Goal: Information Seeking & Learning: Check status

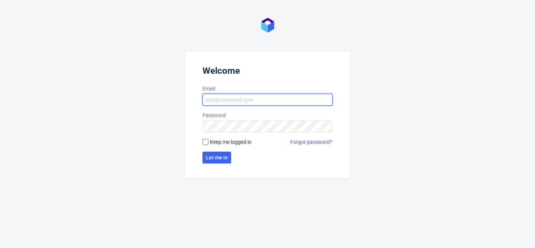
type input "bogna.krystian@packhelp.com"
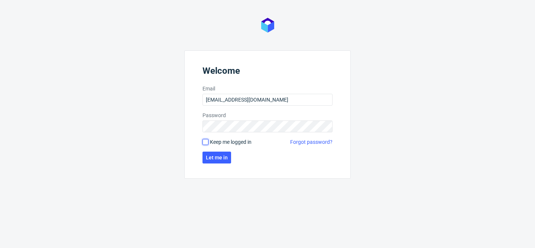
click at [206, 143] on input "Keep me logged in" at bounding box center [205, 142] width 6 height 6
checkbox input "true"
click at [217, 161] on button "Let me in" at bounding box center [216, 158] width 29 height 12
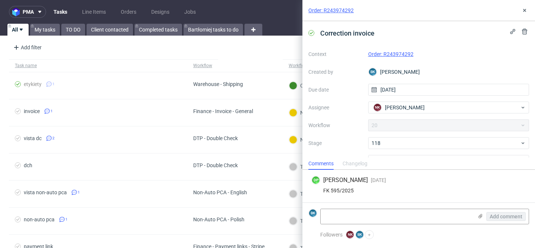
click at [394, 53] on link "Order: R243974292" at bounding box center [390, 54] width 45 height 6
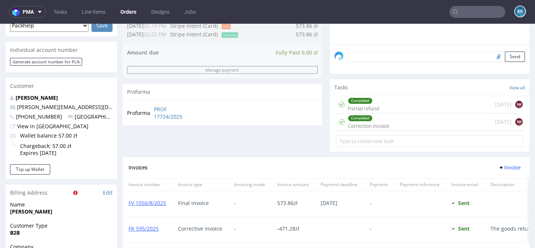
scroll to position [233, 0]
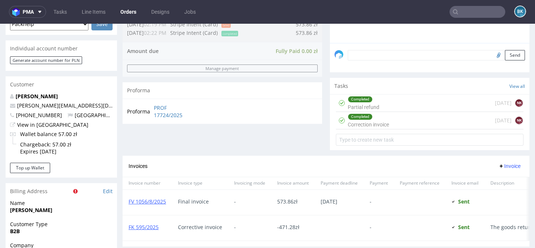
click at [385, 129] on div "Completed Correction invoice" at bounding box center [367, 120] width 41 height 17
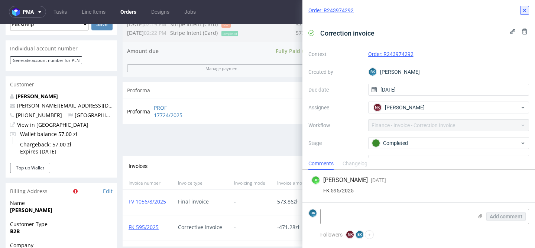
click at [526, 12] on icon at bounding box center [524, 10] width 6 height 6
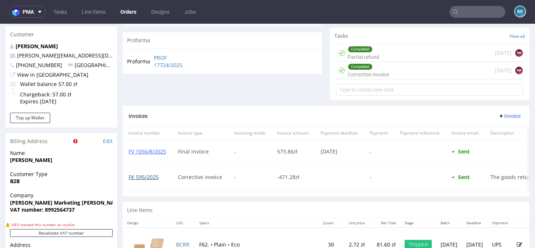
click at [151, 181] on link "FK 595/2025" at bounding box center [143, 177] width 30 height 7
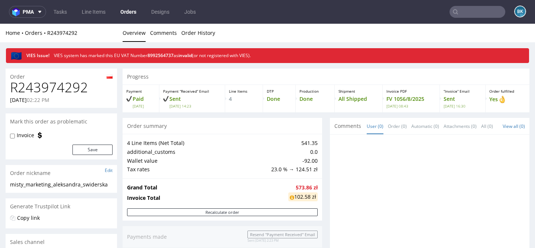
click at [75, 84] on h1 "R243974292" at bounding box center [61, 87] width 102 height 15
copy h1 "R243974292"
click at [55, 12] on link "Tasks" at bounding box center [60, 12] width 22 height 12
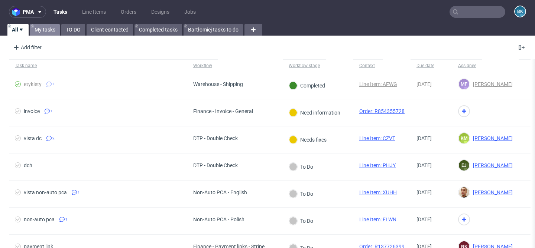
click at [49, 29] on link "My tasks" at bounding box center [45, 30] width 30 height 12
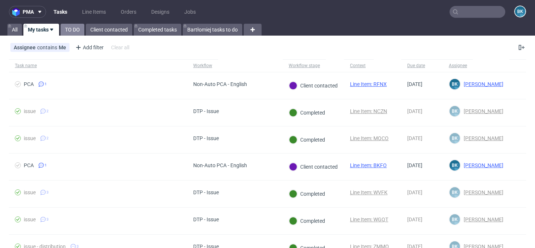
click at [70, 29] on link "TO DO" at bounding box center [73, 30] width 24 height 12
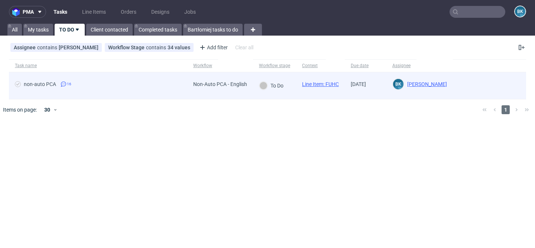
click at [101, 81] on span "non-auto PCA 16" at bounding box center [98, 85] width 166 height 9
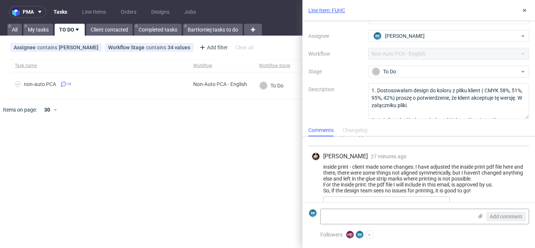
scroll to position [873, 0]
click at [321, 12] on link "Line Item: FUHC" at bounding box center [326, 10] width 37 height 7
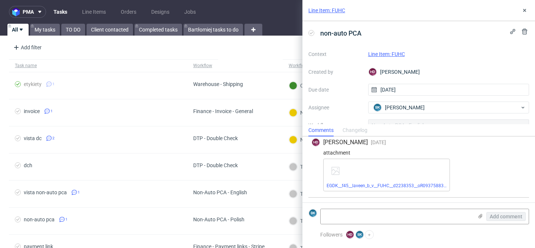
scroll to position [721, 0]
click at [330, 9] on link "Line Item: FUHC" at bounding box center [326, 10] width 37 height 7
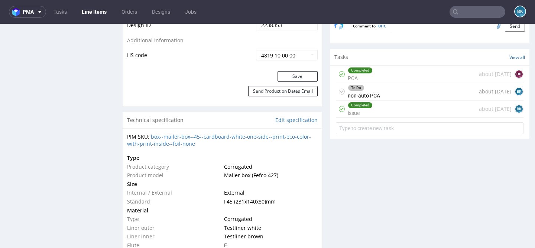
scroll to position [455, 0]
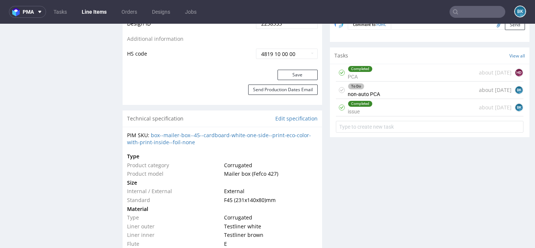
click at [384, 92] on div "To Do non-auto PCA about 2 months ago BK" at bounding box center [429, 90] width 187 height 17
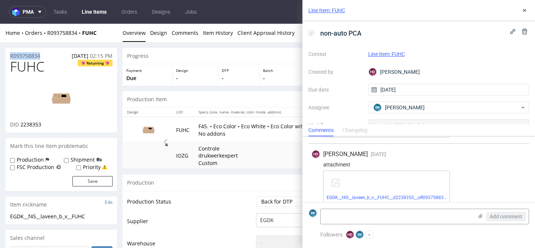
drag, startPoint x: 48, startPoint y: 54, endPoint x: 3, endPoint y: 57, distance: 45.4
copy p "R093758834"
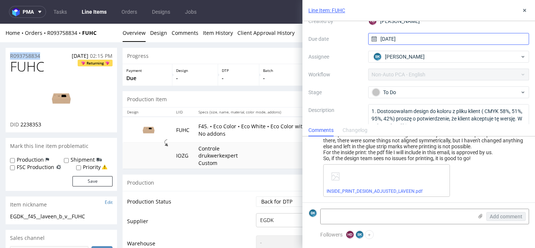
scroll to position [53, 0]
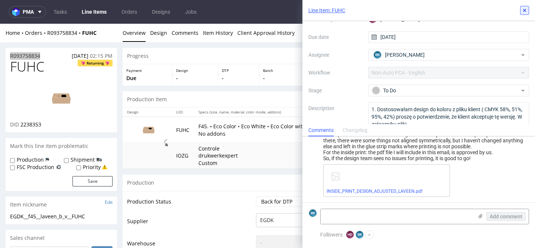
click at [522, 11] on icon at bounding box center [524, 10] width 6 height 6
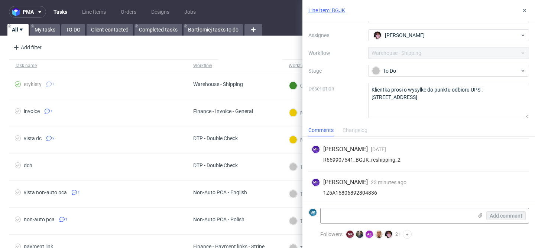
scroll to position [187, 0]
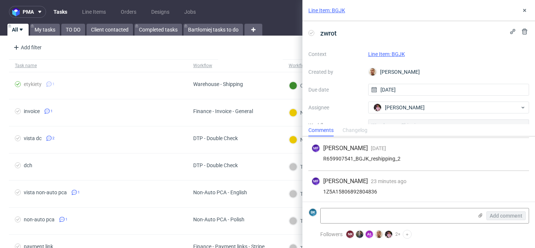
scroll to position [204, 0]
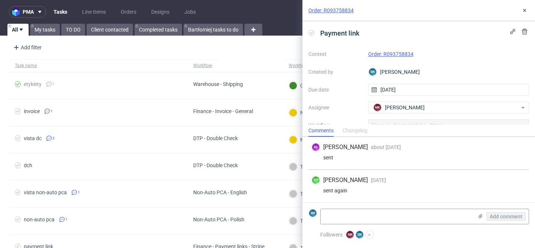
click at [394, 53] on link "Order: R093758834" at bounding box center [390, 54] width 45 height 6
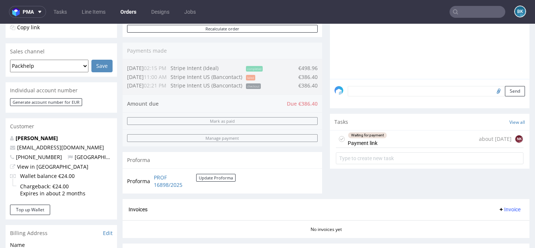
scroll to position [173, 0]
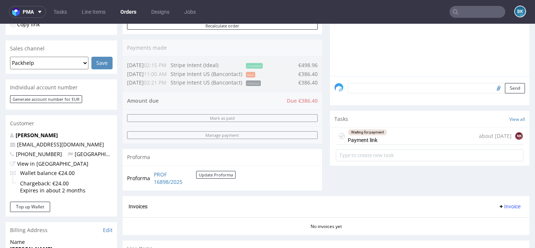
click at [380, 145] on div "Waiting for payment Payment link" at bounding box center [366, 136] width 39 height 17
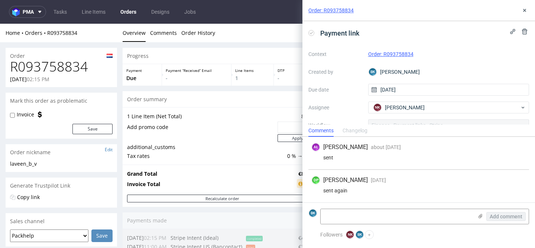
click at [53, 68] on h1 "R093758834" at bounding box center [61, 66] width 102 height 15
copy h1 "R093758834"
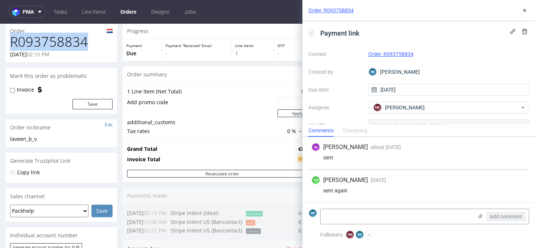
scroll to position [26, 0]
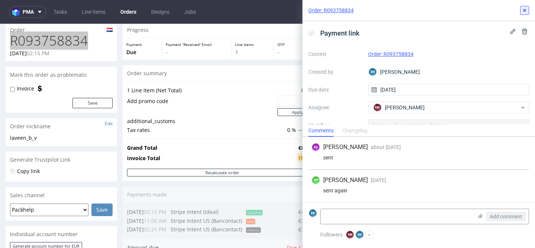
click at [524, 10] on use at bounding box center [524, 10] width 3 height 3
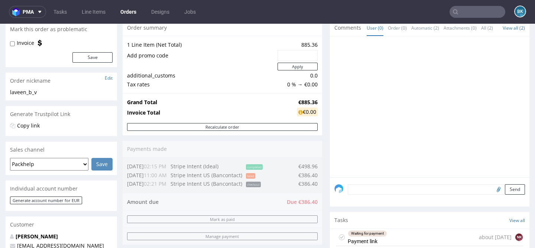
scroll to position [85, 0]
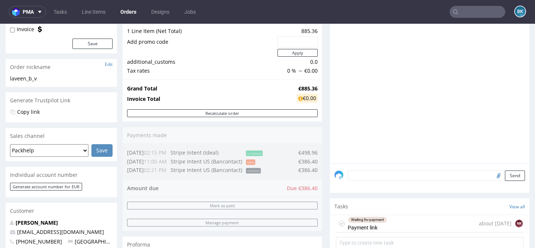
click at [378, 232] on div "Waiting for payment Payment link" at bounding box center [366, 223] width 39 height 17
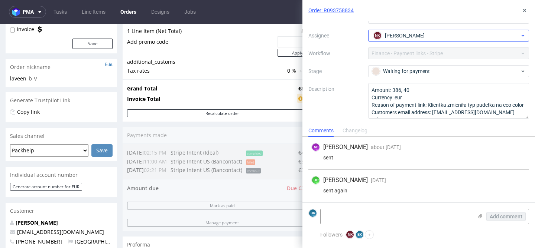
scroll to position [8, 0]
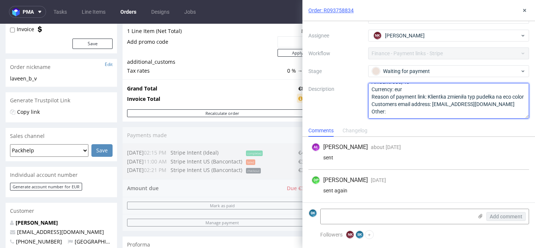
drag, startPoint x: 469, startPoint y: 104, endPoint x: 432, endPoint y: 104, distance: 36.4
click at [432, 104] on textarea "Amount: 386, 40 Currency: eur Reason of payment link: Klientka zmieniła typ pud…" at bounding box center [448, 101] width 161 height 36
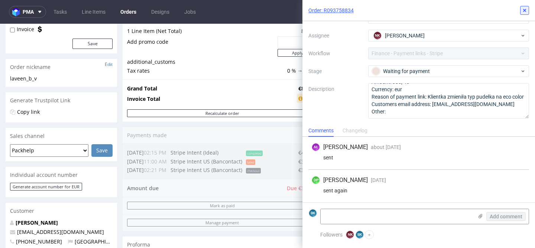
click at [523, 9] on icon at bounding box center [524, 10] width 6 height 6
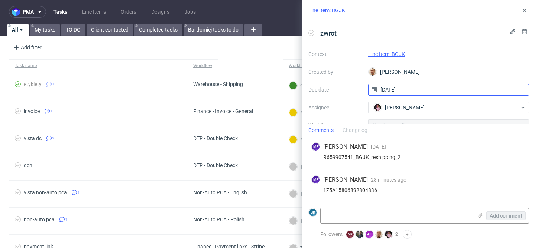
scroll to position [204, 0]
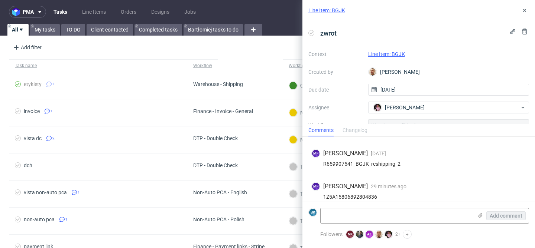
scroll to position [204, 0]
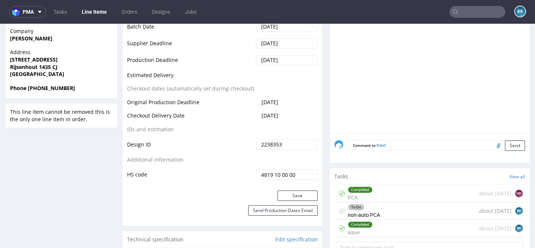
scroll to position [336, 0]
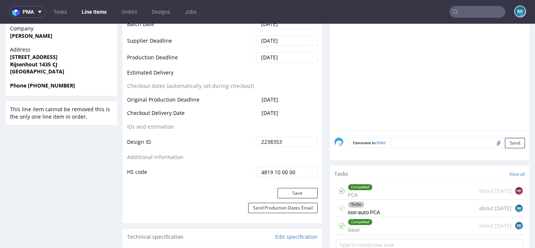
click at [379, 213] on div "To Do non-auto PCA about 2 months ago BK" at bounding box center [429, 208] width 187 height 17
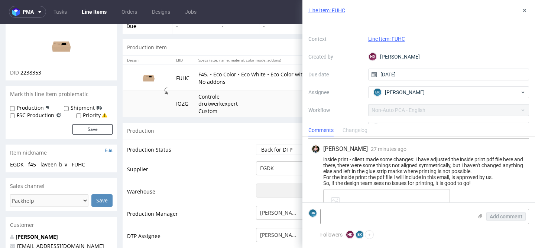
scroll to position [48, 0]
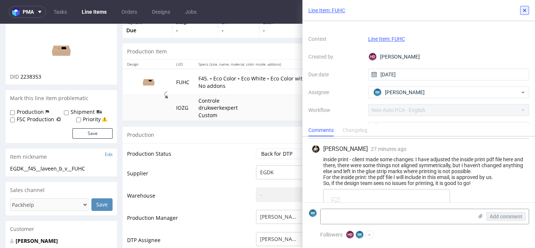
click at [523, 12] on icon at bounding box center [524, 10] width 6 height 6
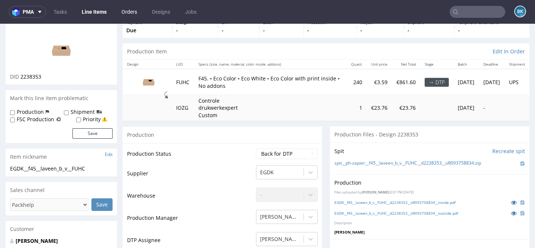
click at [133, 11] on link "Orders" at bounding box center [129, 12] width 25 height 12
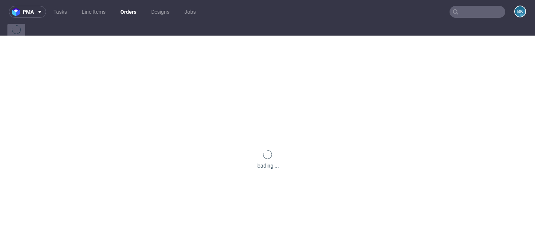
scroll to position [904, 0]
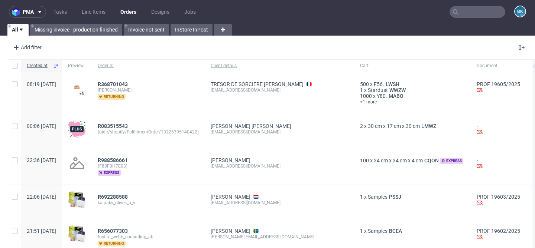
click at [481, 11] on input "text" at bounding box center [477, 12] width 56 height 12
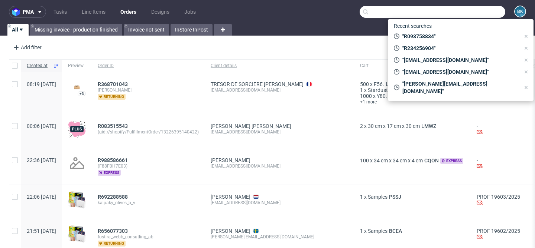
paste input "bart.zegers@vitadvice.nl"
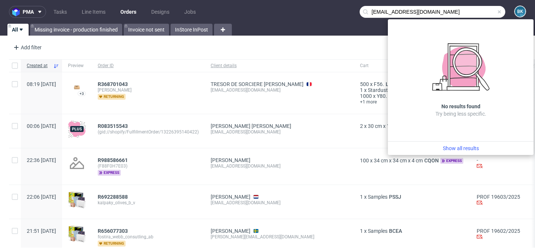
drag, startPoint x: 392, startPoint y: 12, endPoint x: 338, endPoint y: 12, distance: 54.6
click at [338, 12] on nav "pma Tasks Line Items Orders Designs Jobs bart.zegers@vitadvice.nl BK" at bounding box center [267, 12] width 535 height 24
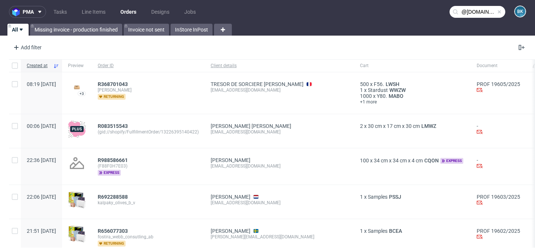
type input "@vitadvice.nl"
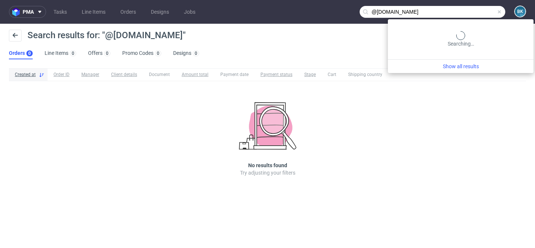
click at [473, 7] on input "@vitadvice.nl" at bounding box center [432, 12] width 146 height 12
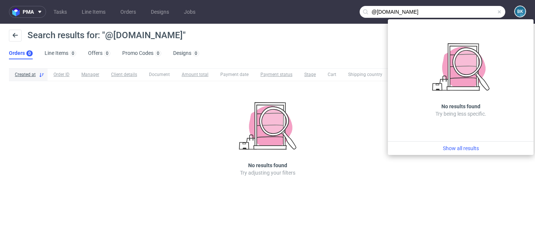
click at [499, 12] on span at bounding box center [499, 12] width 6 height 6
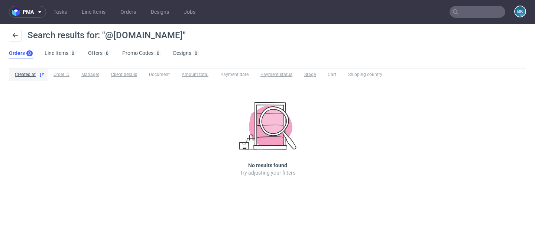
click at [481, 12] on input "text" at bounding box center [477, 12] width 56 height 12
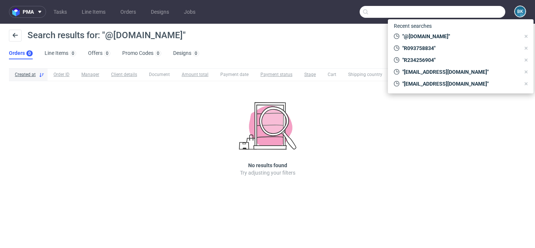
paste input "R675712385"
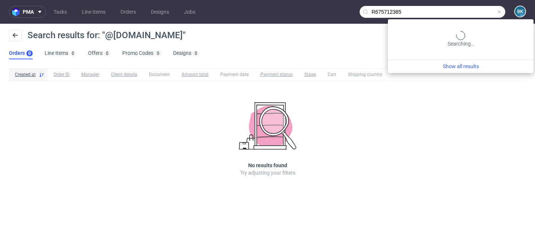
type input "R675712385"
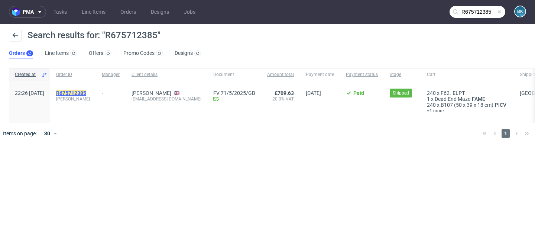
click at [82, 92] on mark "R675712385" at bounding box center [71, 93] width 30 height 6
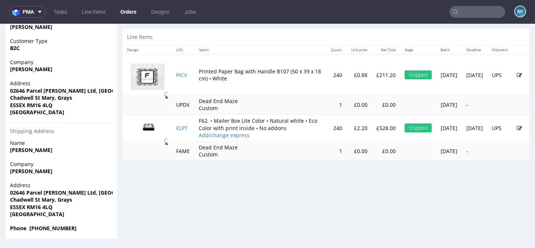
scroll to position [2, 0]
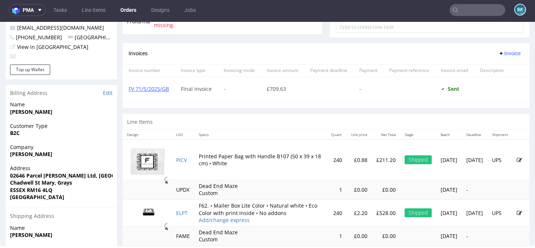
scroll to position [375, 0]
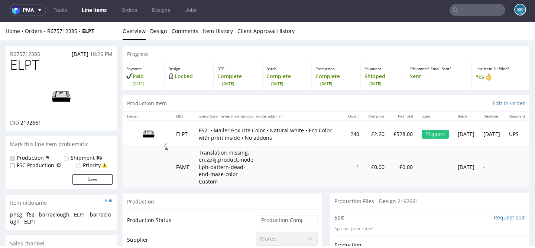
click at [479, 0] on nav "pma Tasks Line Items Orders Designs Jobs BK" at bounding box center [267, 10] width 535 height 24
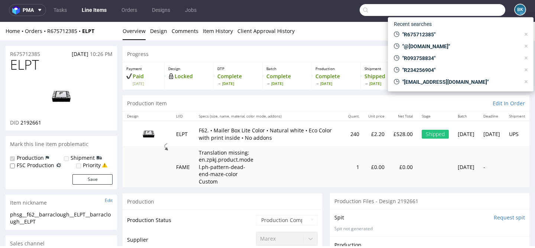
click at [473, 6] on input "text" at bounding box center [432, 10] width 146 height 12
paste input "R675712385"
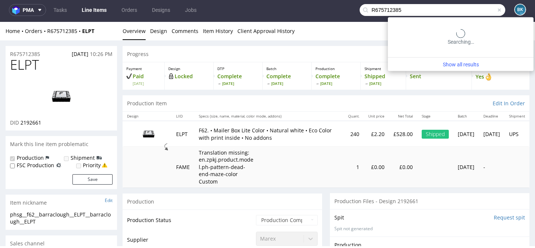
type input "R675712385"
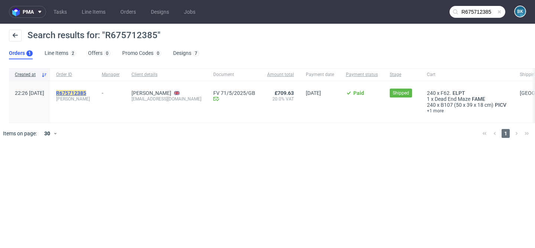
click at [86, 92] on mark "R675712385" at bounding box center [71, 93] width 30 height 6
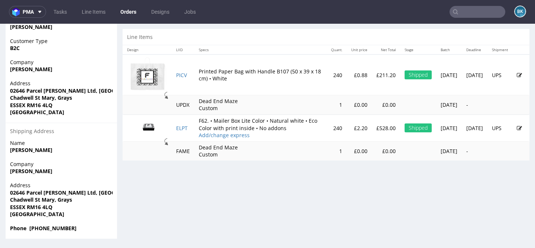
scroll to position [2, 0]
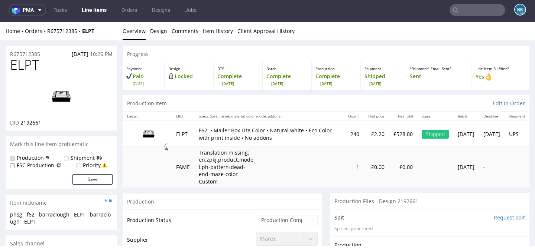
click at [66, 98] on img at bounding box center [61, 96] width 59 height 33
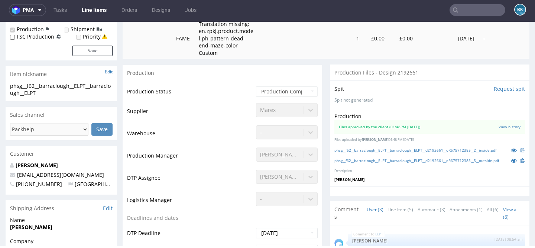
scroll to position [130, 0]
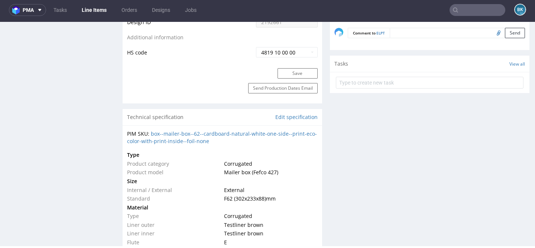
click at [266, 127] on div "PIM SKU: box--mailer-box--62--cardboard-natural-white-one-side--print-eco-color…" at bounding box center [222, 213] width 199 height 177
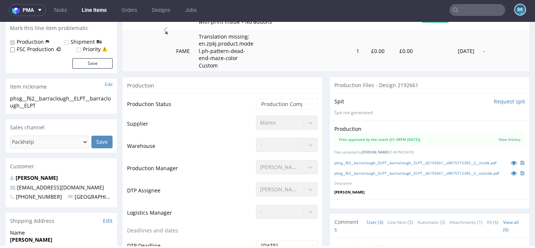
scroll to position [120, 0]
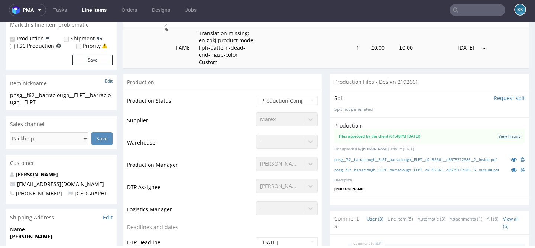
click at [498, 134] on link "View history" at bounding box center [509, 136] width 22 height 5
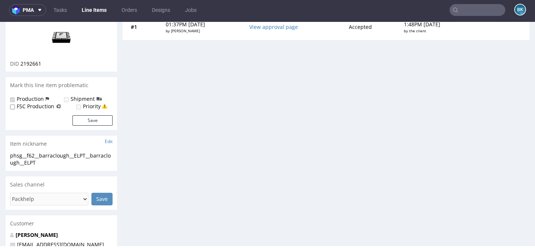
scroll to position [0, 0]
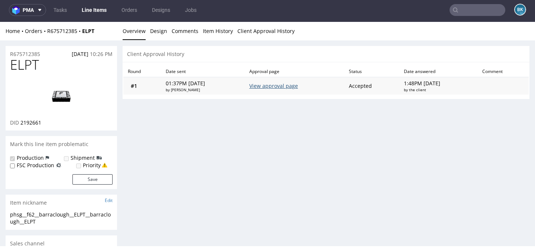
click at [274, 88] on link "View approval page" at bounding box center [273, 85] width 49 height 7
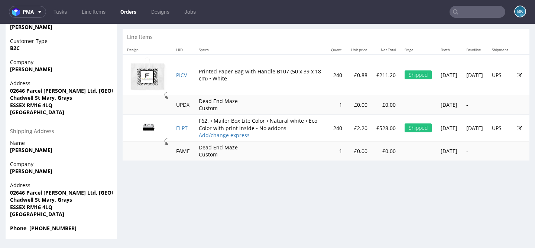
scroll to position [2, 0]
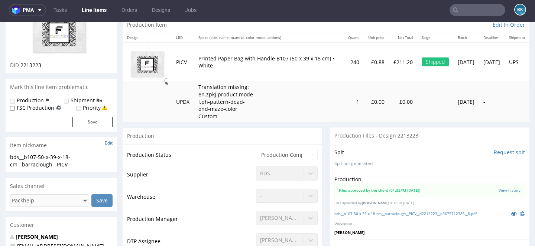
scroll to position [100, 0]
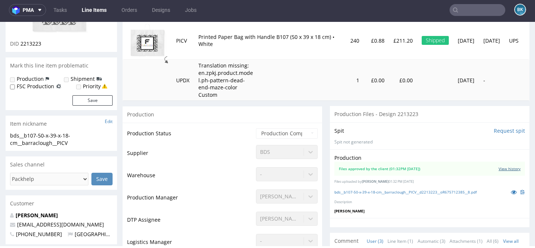
click at [504, 169] on link "View history" at bounding box center [509, 168] width 22 height 5
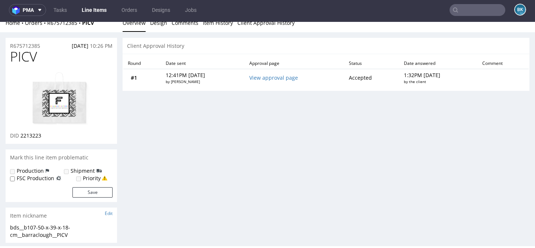
scroll to position [0, 0]
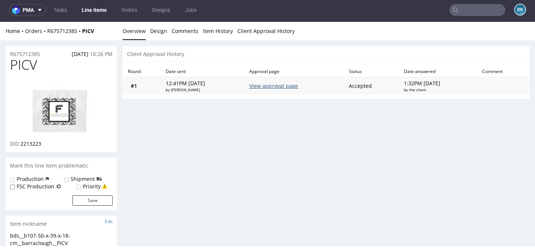
click at [282, 87] on link "View approval page" at bounding box center [273, 85] width 49 height 7
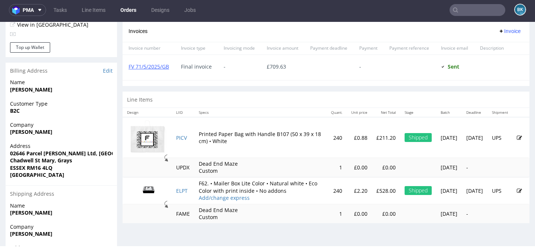
scroll to position [323, 0]
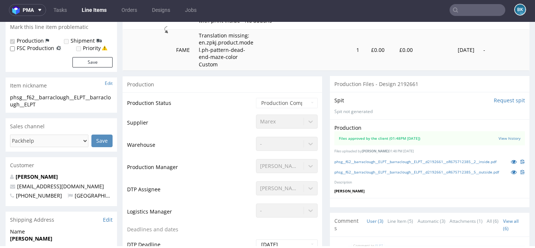
scroll to position [122, 0]
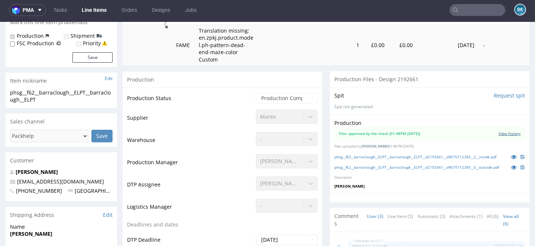
click at [498, 133] on link "View history" at bounding box center [509, 133] width 22 height 5
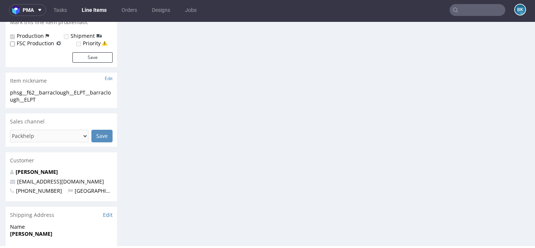
scroll to position [0, 0]
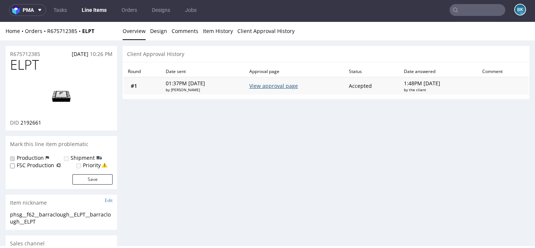
click at [282, 86] on link "View approval page" at bounding box center [273, 85] width 49 height 7
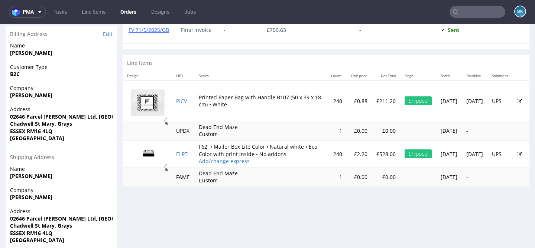
scroll to position [375, 0]
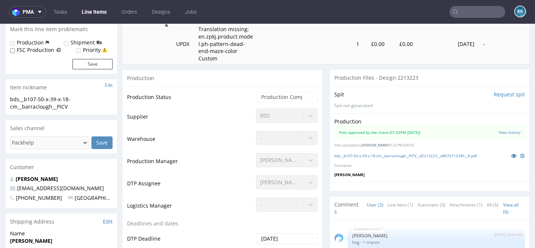
scroll to position [139, 0]
click at [511, 131] on link "View history" at bounding box center [509, 131] width 22 height 5
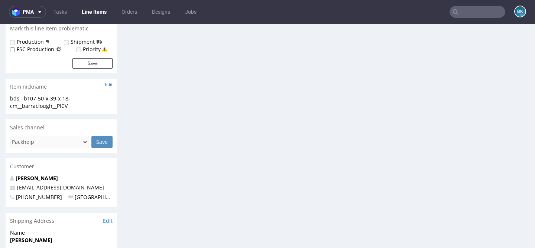
click at [252, 68] on div "Progress Payment Paid Sun 11 May Design Locked DTP Complete Wed 14 May Batch Co…" at bounding box center [326, 134] width 406 height 450
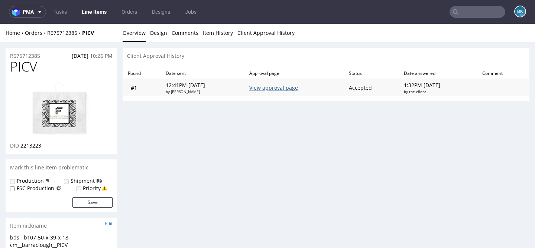
click at [282, 86] on link "View approval page" at bounding box center [273, 87] width 49 height 7
click at [283, 87] on link "View approval page" at bounding box center [273, 87] width 49 height 7
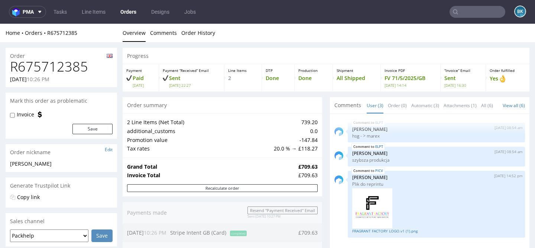
scroll to position [375, 0]
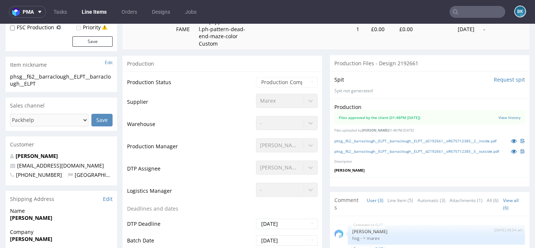
scroll to position [140, 0]
click at [503, 116] on link "View history" at bounding box center [509, 117] width 22 height 5
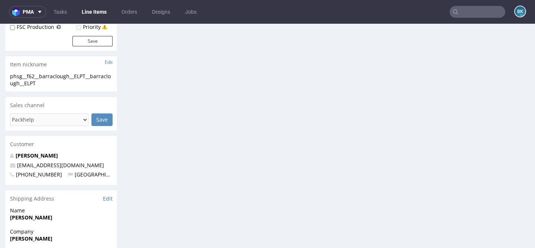
scroll to position [0, 0]
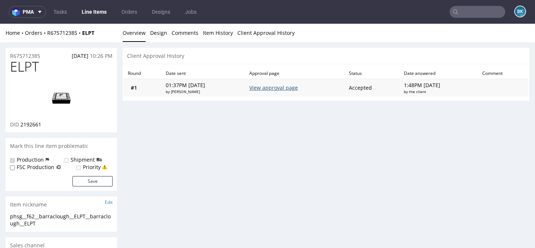
click at [281, 90] on link "View approval page" at bounding box center [273, 87] width 49 height 7
click at [468, 9] on input "text" at bounding box center [477, 12] width 56 height 12
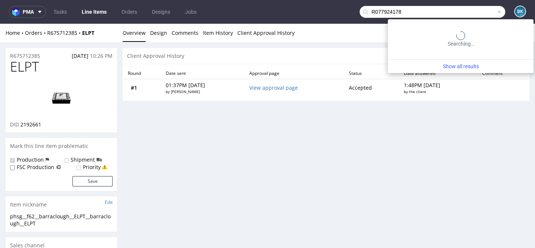
type input "R077924178"
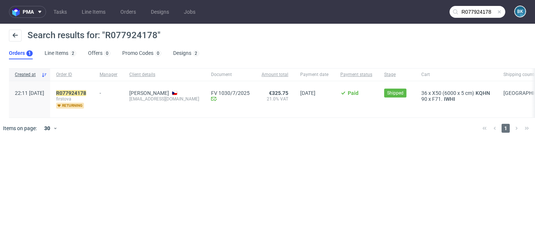
click at [94, 89] on div "R077924178 firstova returning" at bounding box center [71, 99] width 43 height 36
click at [86, 94] on mark "R077924178" at bounding box center [71, 93] width 30 height 6
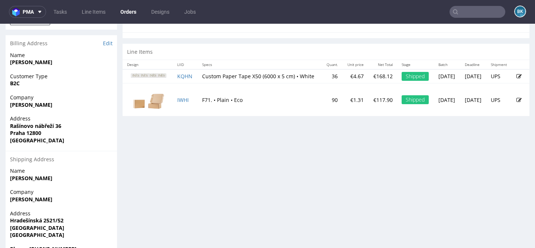
scroll to position [348, 0]
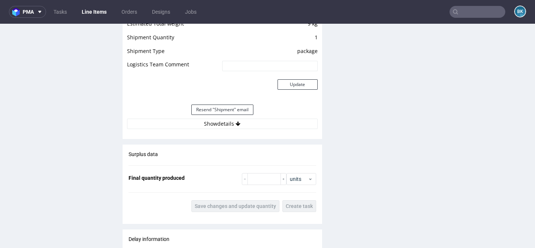
scroll to position [679, 0]
click at [466, 13] on input "text" at bounding box center [477, 12] width 56 height 12
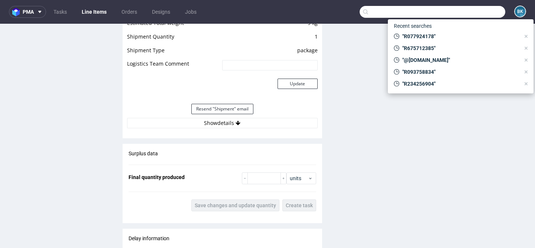
paste input "monarch.brand8@gmail.com"
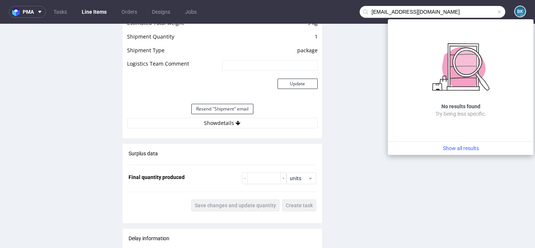
type input "monarch.brand8@gmail.com"
click at [496, 11] on input "monarch.brand8@gmail.com" at bounding box center [432, 12] width 146 height 12
click at [496, 11] on span at bounding box center [499, 12] width 6 height 6
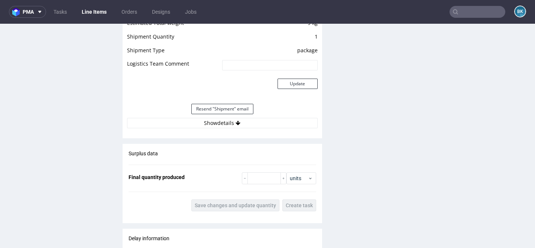
click at [466, 13] on input "text" at bounding box center [477, 12] width 56 height 12
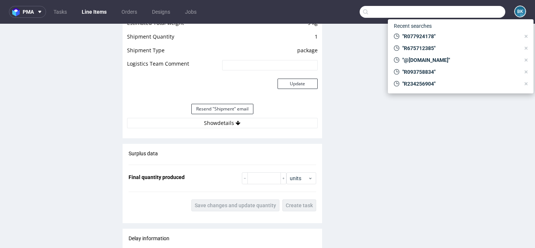
paste input "andrea@catalogue.coffee"
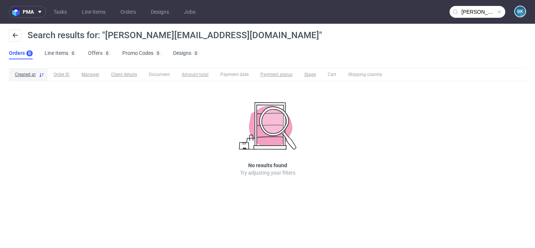
click at [476, 19] on nav "pma Tasks Line Items Orders Designs Jobs andrea@catalogue.coffee BK" at bounding box center [267, 12] width 535 height 24
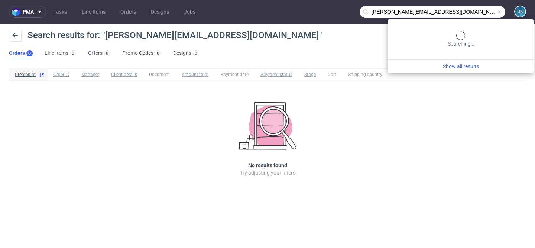
click at [469, 12] on input "andrea@catalogue.coffee" at bounding box center [432, 12] width 146 height 12
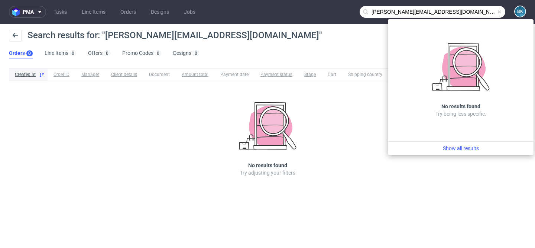
drag, startPoint x: 392, startPoint y: 11, endPoint x: 359, endPoint y: 11, distance: 33.8
click at [359, 11] on nav "pma Tasks Line Items Orders Designs Jobs andrea@catalogue.coffee BK" at bounding box center [267, 12] width 535 height 24
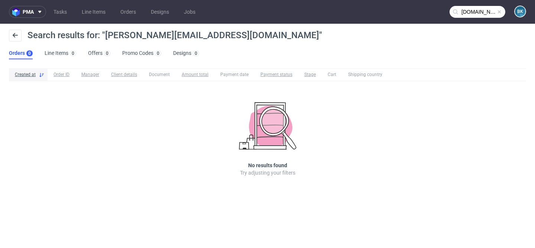
type input "catalogue.coffee"
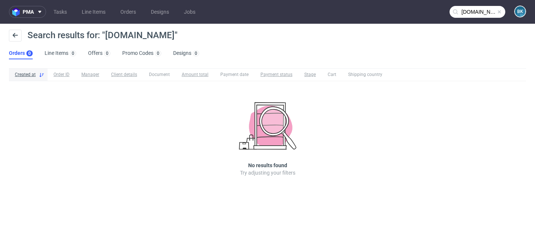
click at [472, 12] on input "catalogue.coffee" at bounding box center [477, 12] width 56 height 12
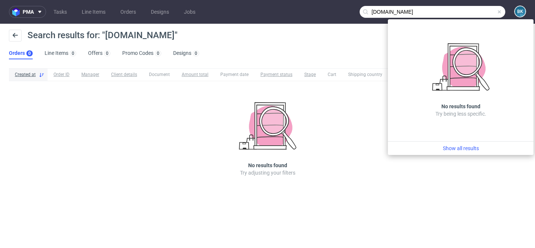
click at [500, 12] on span at bounding box center [499, 12] width 6 height 6
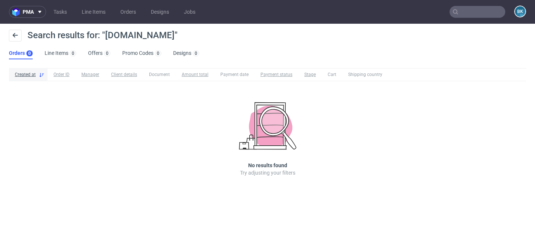
click at [474, 14] on input "text" at bounding box center [477, 12] width 56 height 12
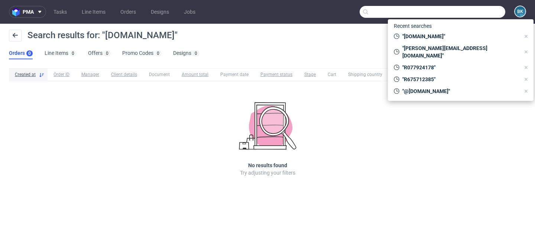
paste input "R284827092"
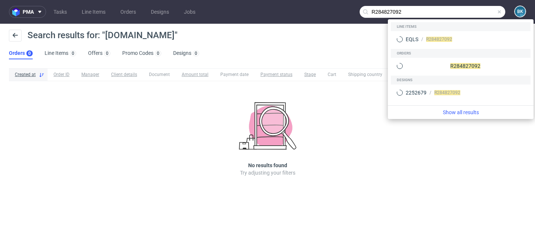
type input "R284827092"
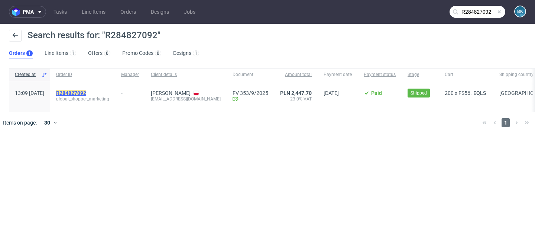
click at [86, 90] on mark "R284827092" at bounding box center [71, 93] width 30 height 6
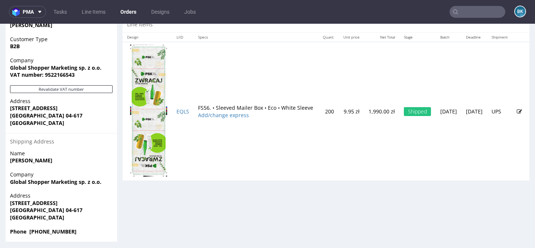
scroll to position [396, 0]
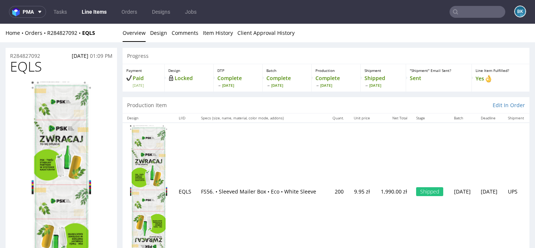
click at [461, 10] on input "text" at bounding box center [477, 12] width 56 height 12
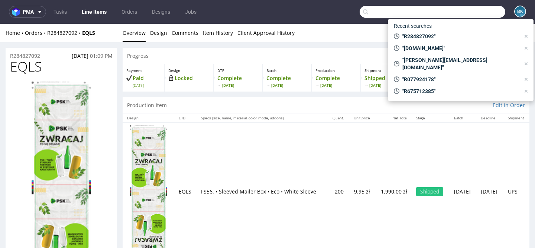
paste input "R803152946"
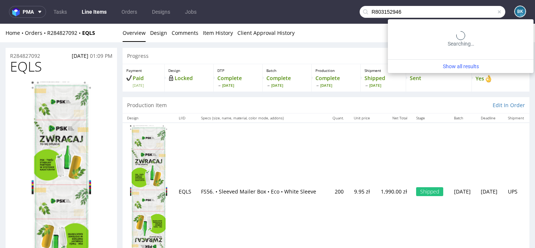
type input "R803152946"
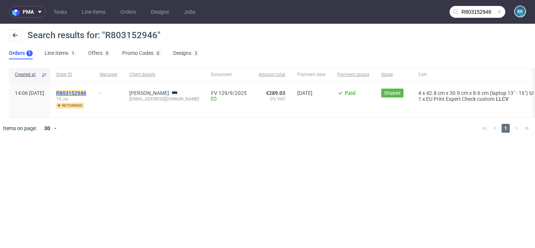
click at [86, 92] on mark "R803152946" at bounding box center [71, 93] width 30 height 6
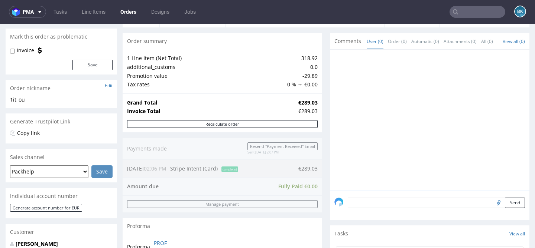
scroll to position [65, 0]
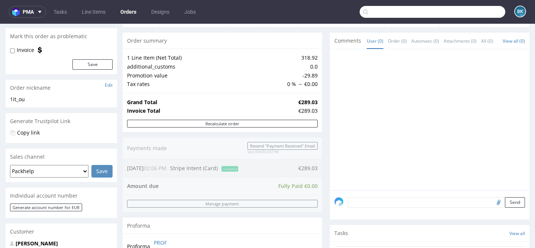
click at [467, 12] on input "text" at bounding box center [432, 12] width 146 height 12
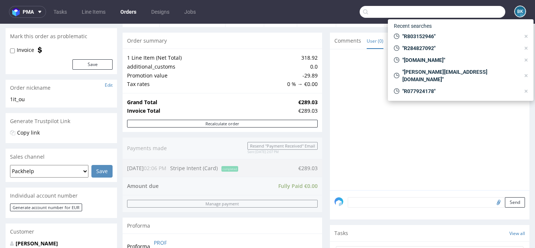
paste input "R657129585"
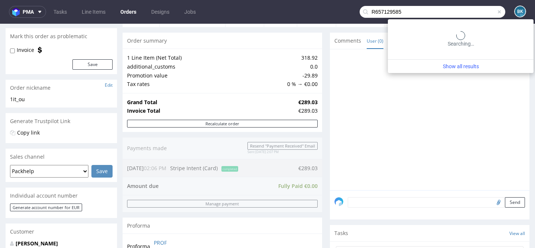
type input "R657129585"
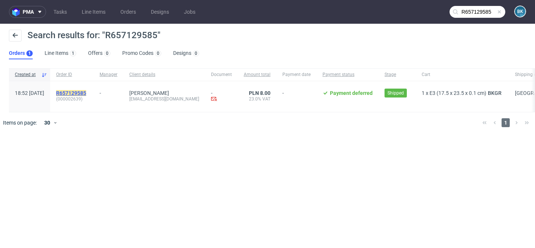
click at [86, 92] on mark "R657129585" at bounding box center [71, 93] width 30 height 6
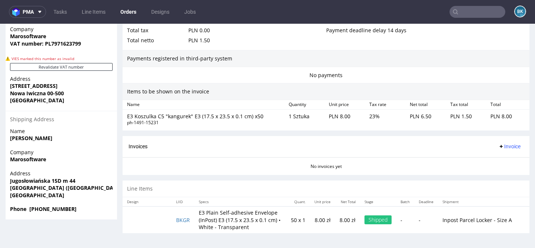
scroll to position [2, 0]
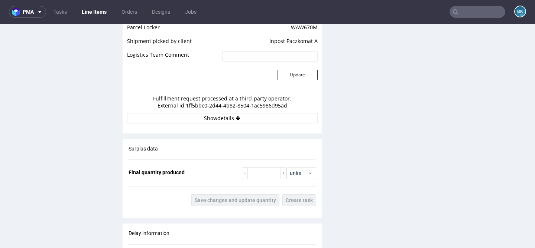
scroll to position [738, 0]
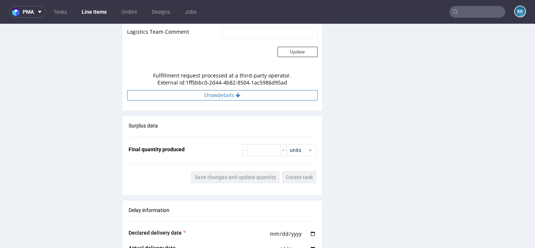
click at [222, 95] on button "Show details" at bounding box center [222, 95] width 190 height 10
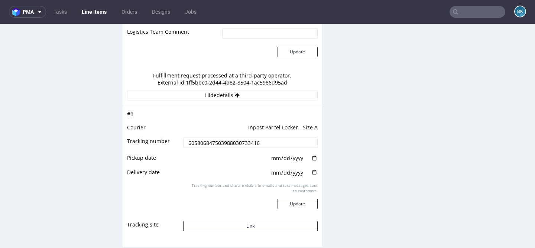
scroll to position [783, 0]
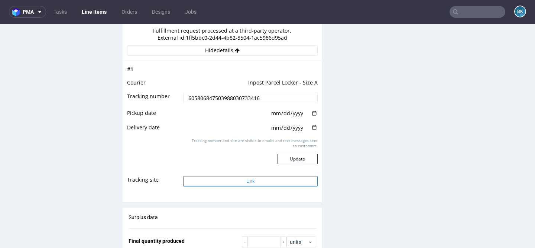
click at [231, 182] on button "Link" at bounding box center [250, 181] width 134 height 10
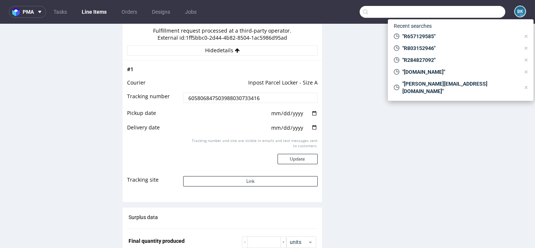
click at [479, 11] on input "text" at bounding box center [432, 12] width 146 height 12
paste input "R128479311"
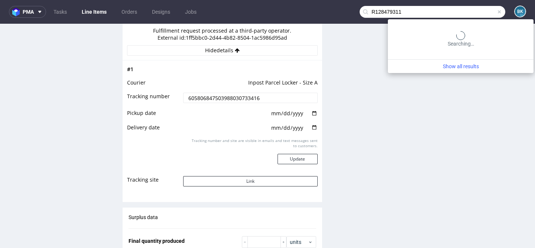
type input "R128479311"
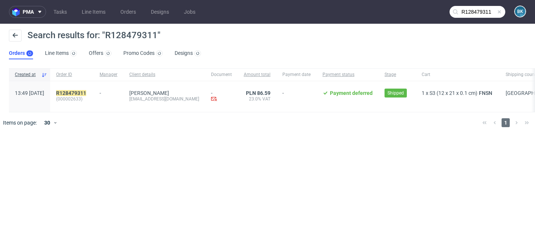
click at [94, 89] on div "R128479311 (000002633)" at bounding box center [71, 96] width 43 height 31
click at [86, 91] on mark "R128479311" at bounding box center [71, 93] width 30 height 6
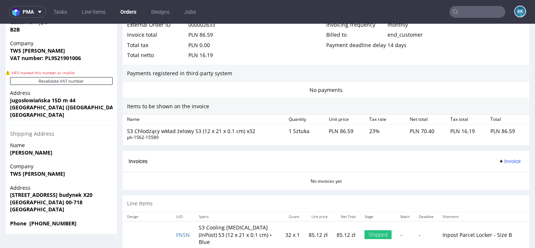
scroll to position [416, 0]
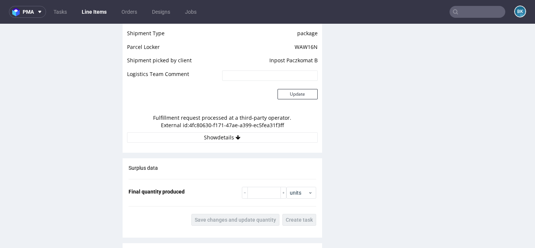
scroll to position [679, 0]
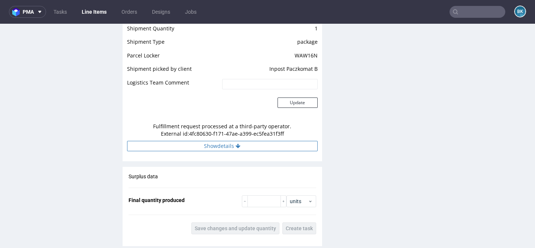
click at [222, 144] on button "Show details" at bounding box center [222, 146] width 190 height 10
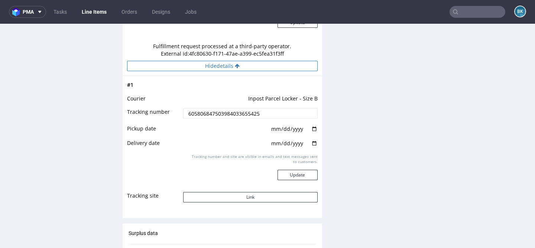
scroll to position [759, 0]
click at [241, 195] on button "Link" at bounding box center [250, 198] width 134 height 10
click at [459, 10] on input "text" at bounding box center [477, 12] width 56 height 12
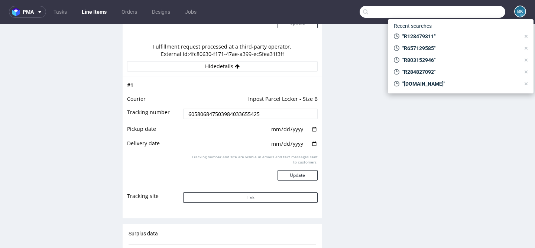
paste input "R338023200"
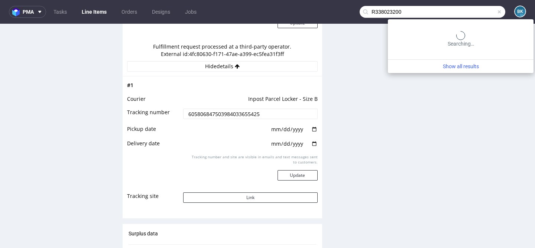
type input "R338023200"
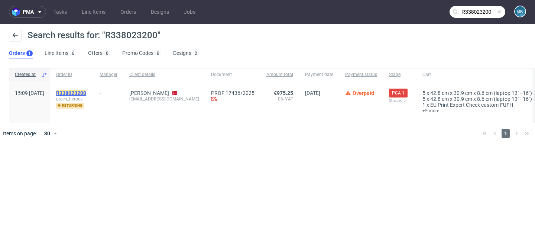
click at [86, 93] on mark "R338023200" at bounding box center [71, 93] width 30 height 6
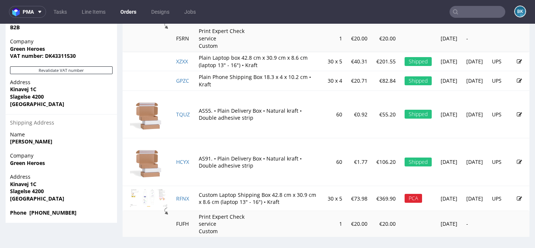
scroll to position [429, 0]
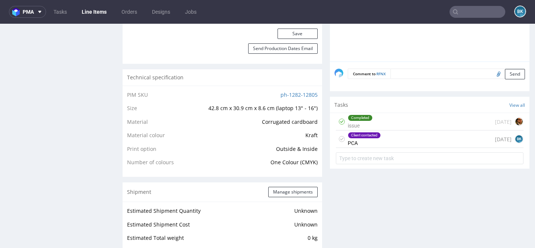
scroll to position [503, 0]
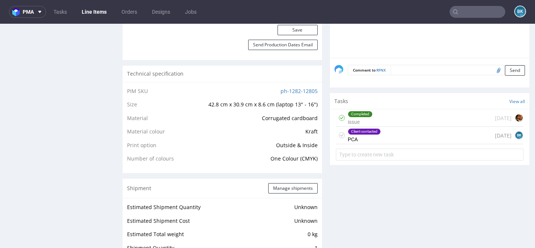
click at [389, 138] on div "Client contacted PCA 5 days ago BK" at bounding box center [429, 135] width 187 height 17
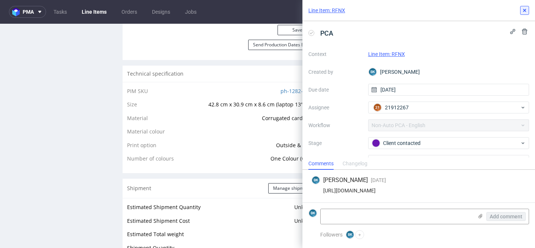
click at [525, 13] on icon at bounding box center [524, 10] width 6 height 6
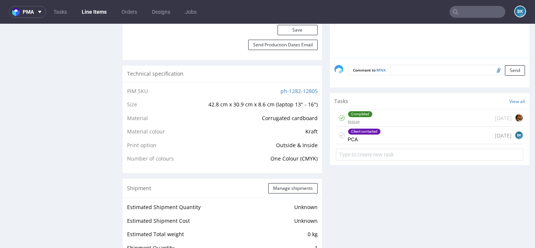
click at [469, 16] on input "text" at bounding box center [477, 12] width 56 height 12
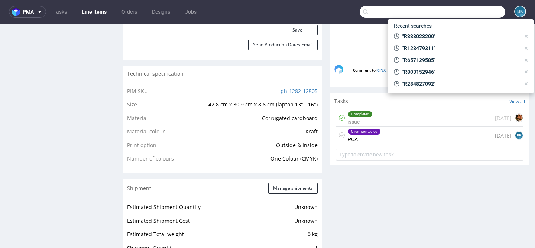
paste input "R284890950"
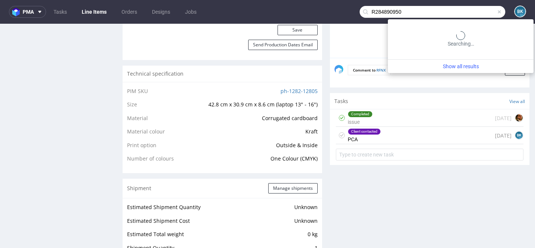
type input "R284890950"
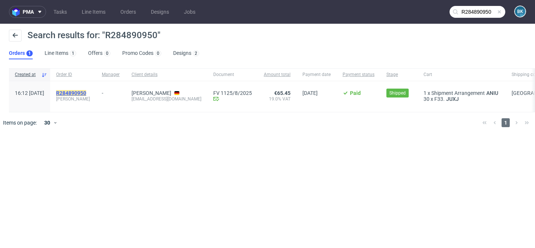
click at [86, 92] on mark "R284890950" at bounding box center [71, 93] width 30 height 6
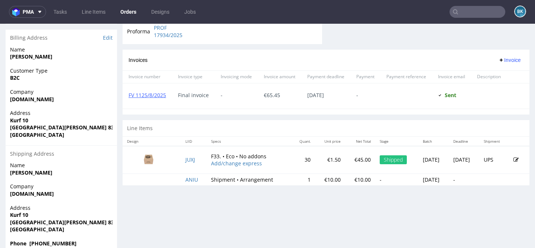
scroll to position [381, 0]
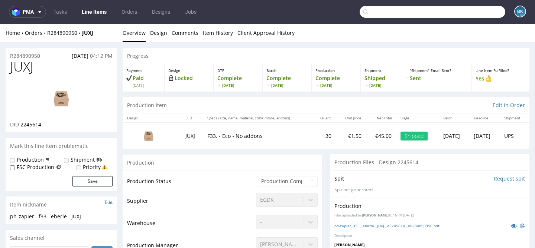
click at [483, 11] on input "text" at bounding box center [432, 12] width 146 height 12
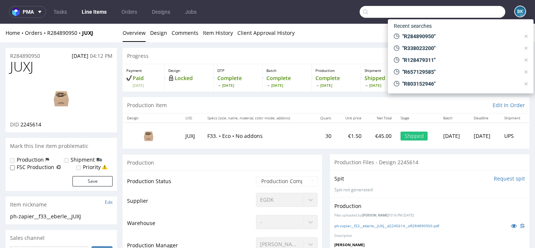
paste input "R004323873"
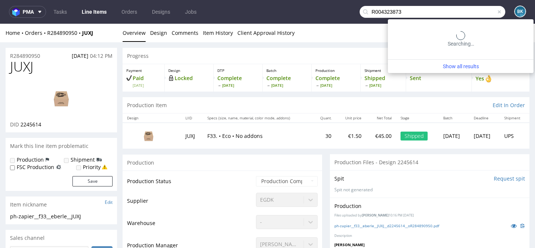
type input "R004323873"
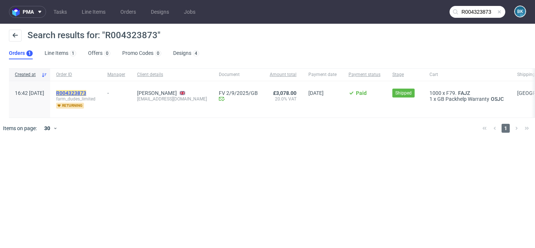
click at [86, 90] on mark "R004323873" at bounding box center [71, 93] width 30 height 6
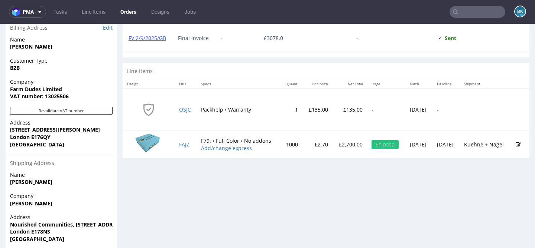
scroll to position [376, 0]
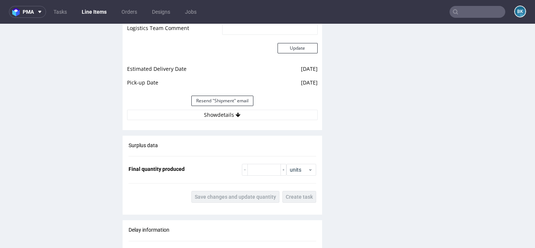
scroll to position [853, 0]
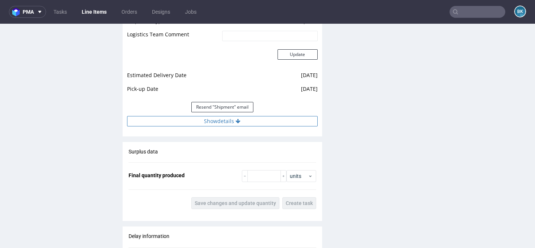
click at [213, 121] on button "Show details" at bounding box center [222, 121] width 190 height 10
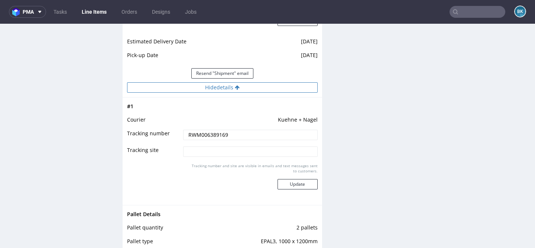
scroll to position [887, 0]
click at [210, 133] on input "RWM006389169" at bounding box center [250, 135] width 134 height 10
click at [203, 134] on input "RWM006389169" at bounding box center [250, 135] width 134 height 10
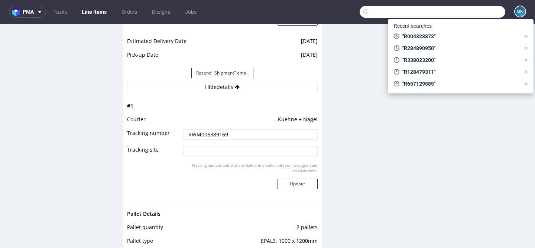
click at [467, 14] on input "text" at bounding box center [432, 12] width 146 height 12
paste input "R832076766"
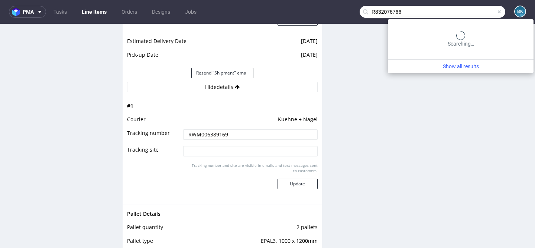
type input "R832076766"
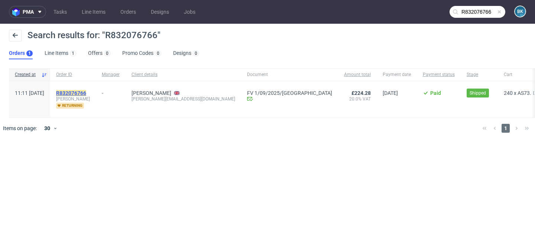
click at [86, 94] on mark "R832076766" at bounding box center [71, 93] width 30 height 6
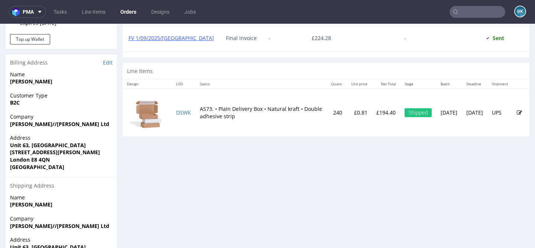
scroll to position [340, 0]
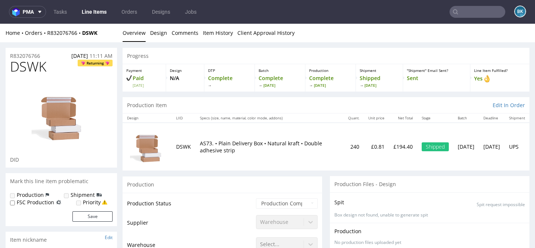
click at [470, 13] on input "text" at bounding box center [477, 12] width 56 height 12
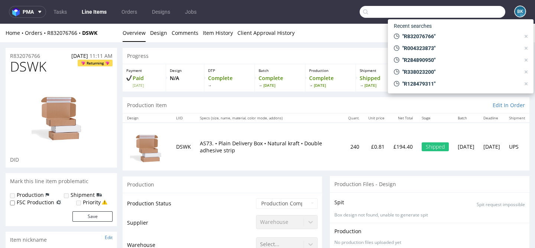
paste input "R056073669"
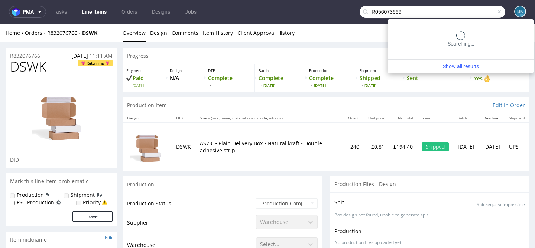
type input "R056073669"
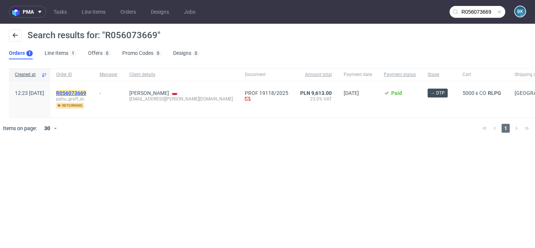
click at [86, 92] on mark "R056073669" at bounding box center [71, 93] width 30 height 6
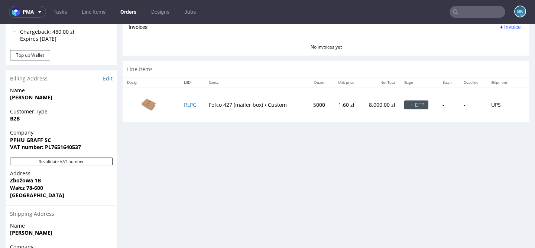
scroll to position [330, 0]
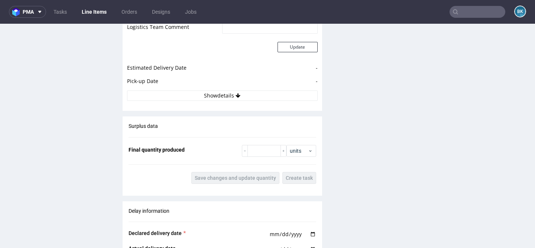
scroll to position [881, 0]
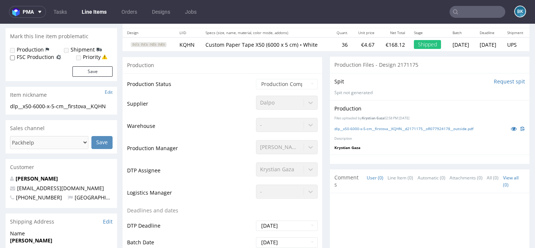
scroll to position [54, 0]
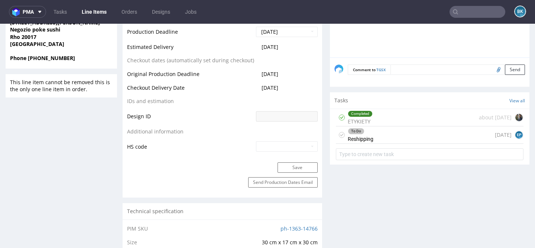
scroll to position [334, 0]
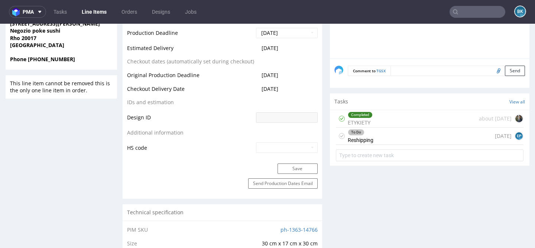
click at [399, 139] on div "To Do Reshipping 11 days ago EP" at bounding box center [429, 136] width 187 height 17
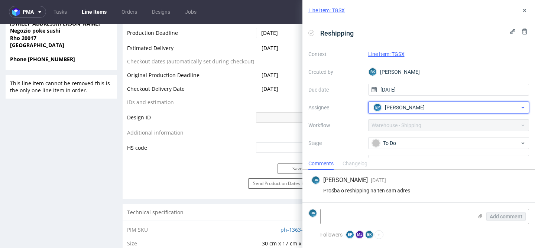
click at [414, 108] on div "EP Ewa Prus" at bounding box center [445, 108] width 148 height 12
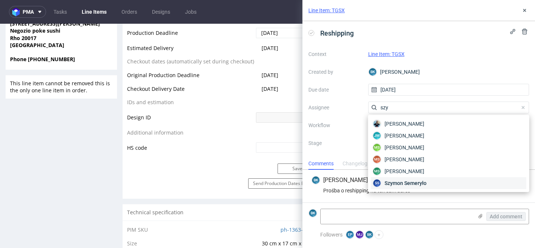
type input "szy"
click at [429, 183] on div "SS Szymon Semeryło" at bounding box center [448, 183] width 155 height 12
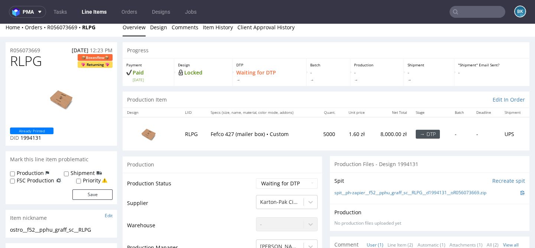
scroll to position [3, 0]
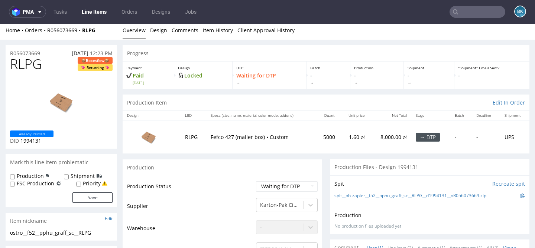
click at [484, 13] on input "text" at bounding box center [477, 12] width 56 height 12
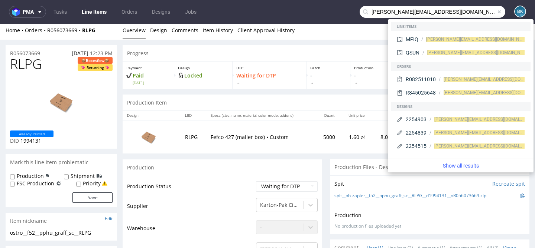
type input "[PERSON_NAME][EMAIL_ADDRESS][DOMAIN_NAME]"
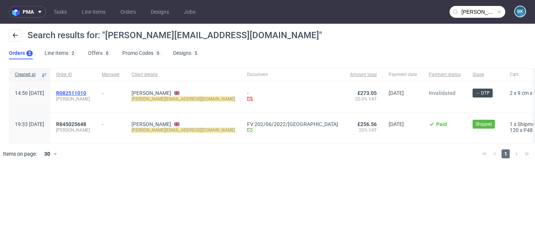
click at [86, 93] on span "R082511010" at bounding box center [71, 93] width 30 height 6
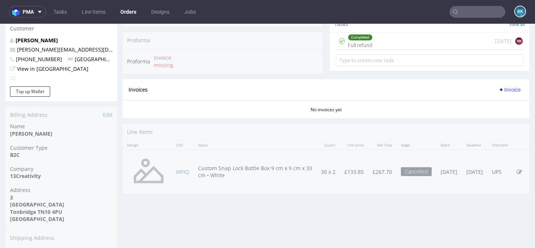
scroll to position [277, 0]
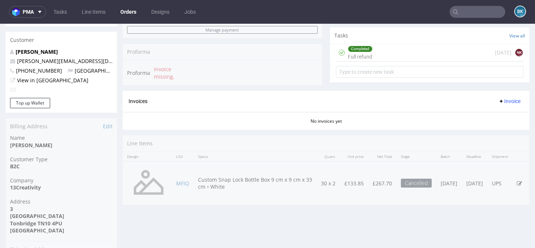
click at [382, 62] on div "Completed Full refund [DATE] NK" at bounding box center [429, 52] width 187 height 17
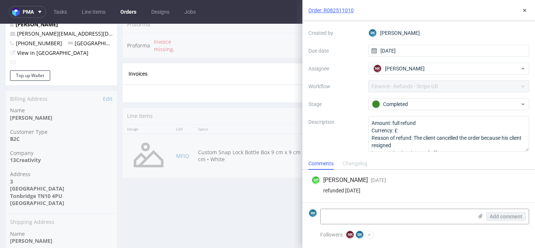
scroll to position [16, 0]
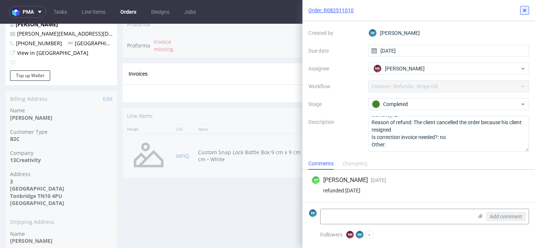
click at [527, 10] on icon at bounding box center [524, 10] width 6 height 6
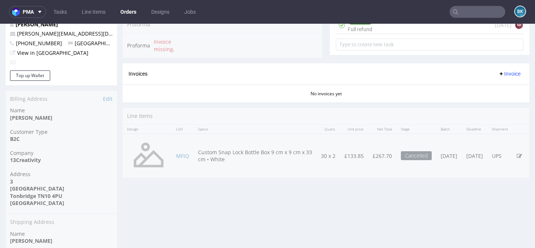
click at [477, 14] on input "text" at bounding box center [477, 12] width 56 height 12
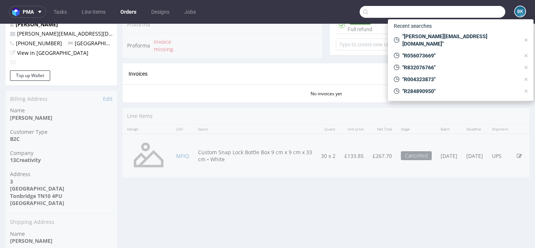
paste input "[PERSON_NAME][DOMAIN_NAME][EMAIL_ADDRESS][DOMAIN_NAME]"
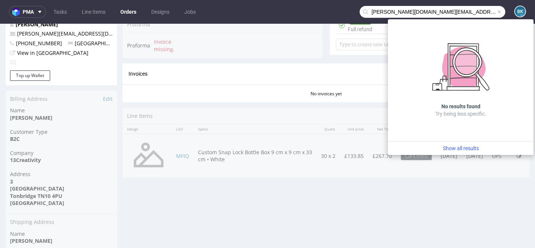
click at [428, 9] on input "[PERSON_NAME][DOMAIN_NAME][EMAIL_ADDRESS][DOMAIN_NAME]" at bounding box center [432, 12] width 146 height 12
type input "[PERSON_NAME][DOMAIN_NAME][EMAIL_ADDRESS][DOMAIN_NAME]"
click at [496, 12] on span at bounding box center [499, 12] width 6 height 6
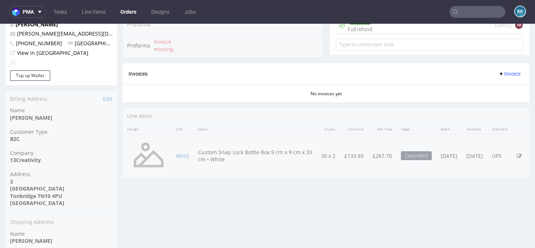
click at [468, 13] on input "text" at bounding box center [477, 12] width 56 height 12
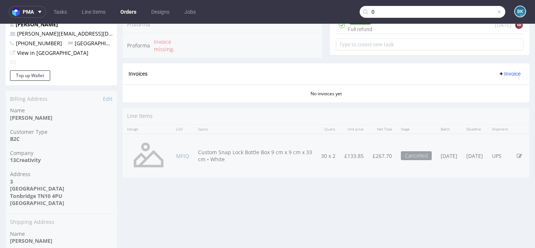
type input "0"
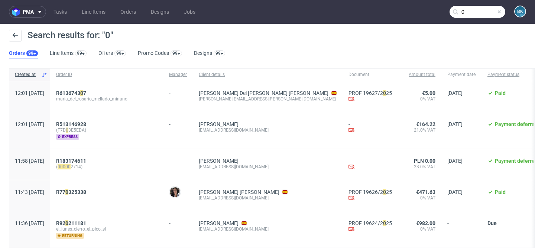
click at [470, 9] on input "0" at bounding box center [477, 12] width 56 height 12
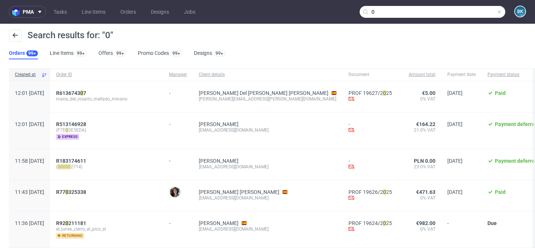
click at [496, 12] on span at bounding box center [499, 12] width 6 height 6
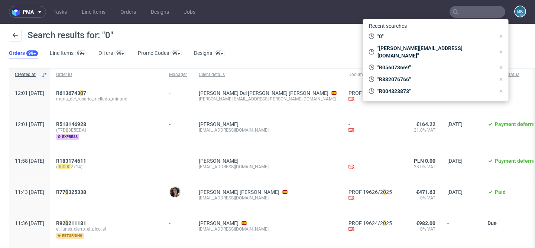
click at [453, 10] on input "text" at bounding box center [477, 12] width 56 height 12
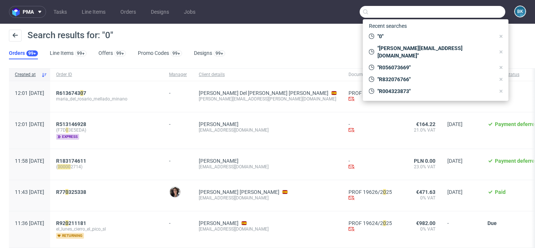
paste input "[PERSON_NAME]"
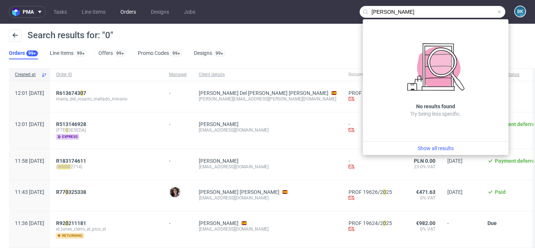
type input "[PERSON_NAME]"
click at [128, 11] on link "Orders" at bounding box center [128, 12] width 25 height 12
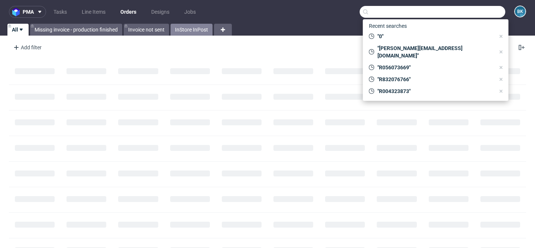
click at [189, 29] on link "InStore InPost" at bounding box center [191, 30] width 42 height 12
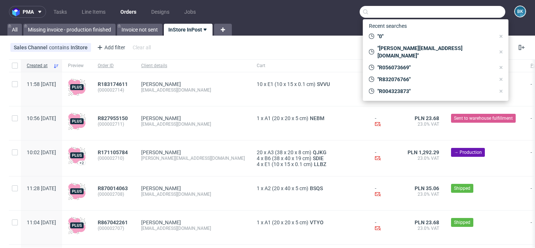
click at [320, 21] on nav "pma Tasks Line Items Orders Designs Jobs BK" at bounding box center [267, 12] width 535 height 24
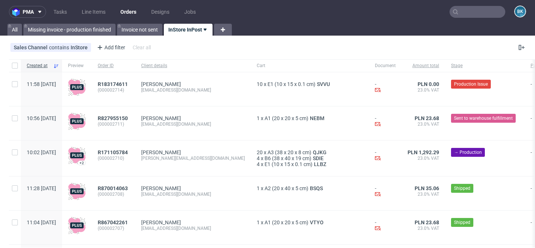
click at [460, 11] on input "text" at bounding box center [477, 12] width 56 height 12
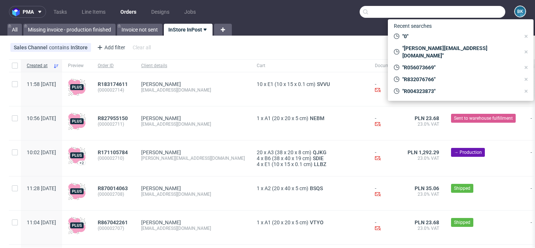
paste input "[PERSON_NAME]"
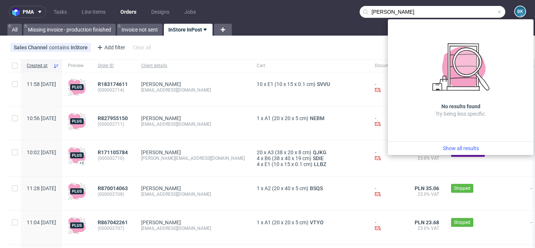
type input "Serhii Pechernyi"
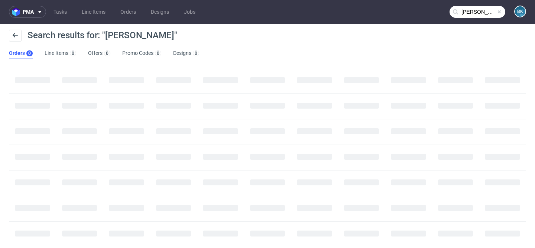
click at [460, 11] on input "Serhii Pechernyi" at bounding box center [477, 12] width 56 height 12
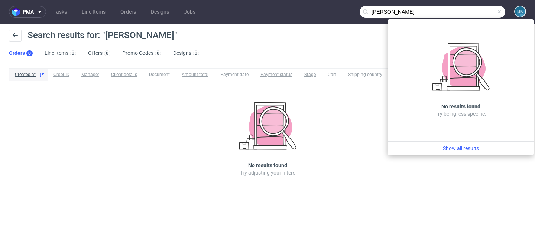
click at [503, 11] on input "Serhii Pechernyi" at bounding box center [432, 12] width 146 height 12
click at [500, 11] on span at bounding box center [499, 12] width 6 height 6
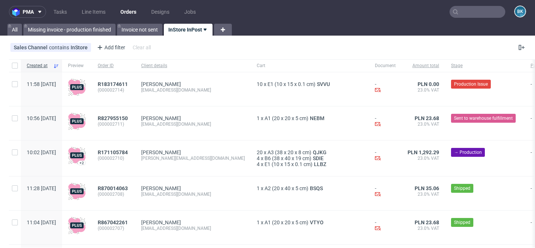
click at [479, 13] on input "text" at bounding box center [477, 12] width 56 height 12
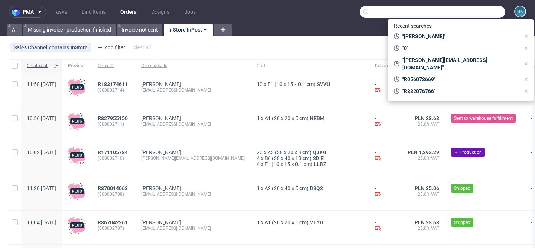
paste input "stich.trade@gmail.com"
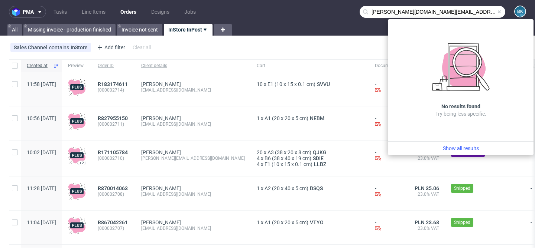
type input "stich.trade@gmail.com"
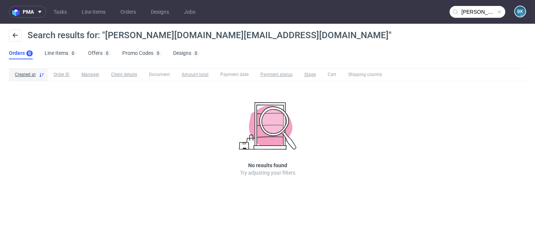
click at [499, 13] on span at bounding box center [499, 12] width 6 height 6
click at [474, 10] on input "text" at bounding box center [477, 12] width 56 height 12
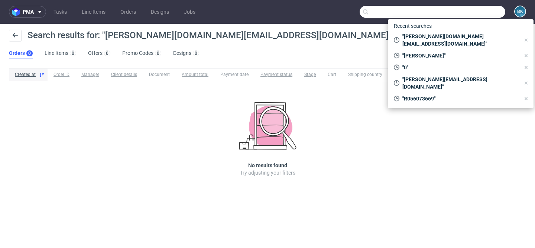
paste input "Demandukcontact@gmail.com"
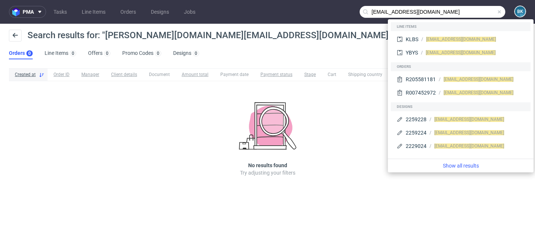
type input "Demandukcontact@gmail.com"
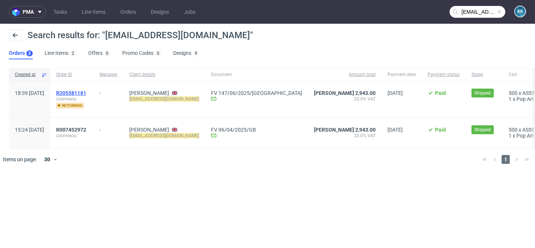
click at [86, 91] on span "R205581181" at bounding box center [71, 93] width 30 height 6
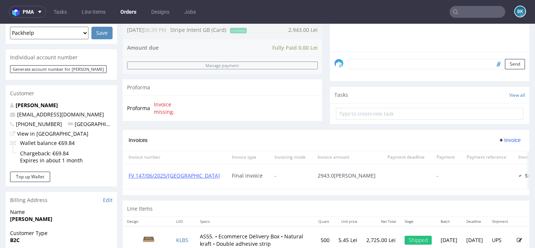
scroll to position [203, 0]
click at [484, 14] on input "text" at bounding box center [477, 12] width 56 height 12
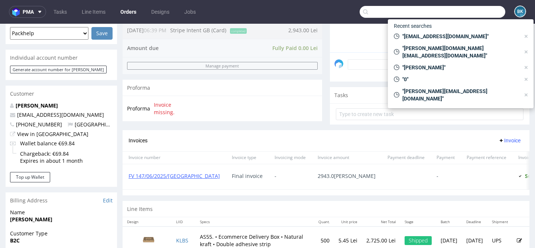
paste input "demandukcontact@gmail.com"
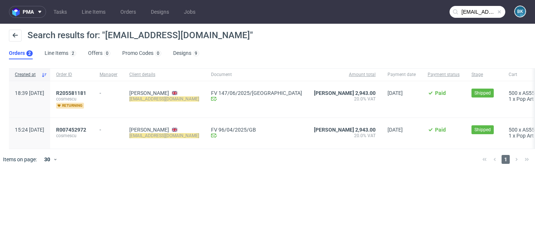
click at [469, 8] on input "demandukcontact@gmail.com" at bounding box center [477, 12] width 56 height 12
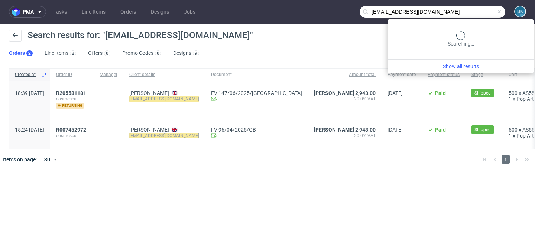
click at [469, 8] on input "demandukcontact@gmail.com" at bounding box center [432, 12] width 146 height 12
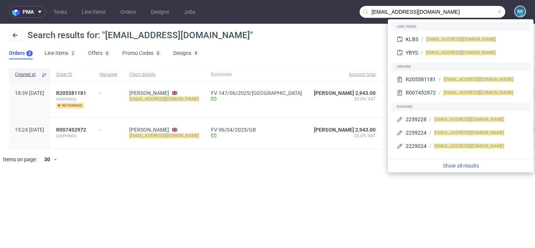
paste input "R284890950"
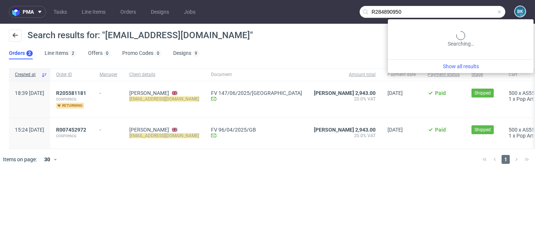
type input "R284890950"
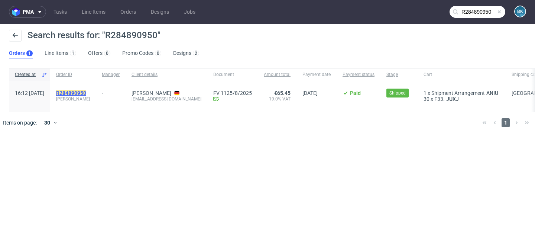
click at [86, 92] on mark "R284890950" at bounding box center [71, 93] width 30 height 6
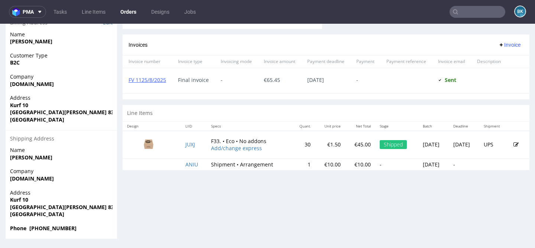
scroll to position [2, 0]
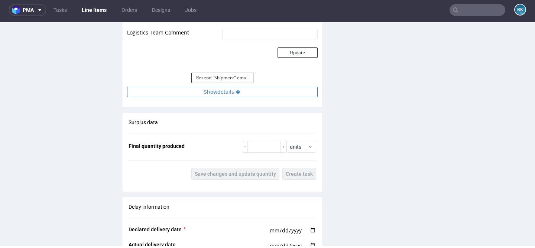
click at [221, 96] on button "Show details" at bounding box center [222, 92] width 190 height 10
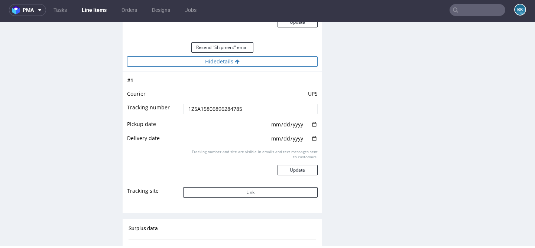
scroll to position [851, 0]
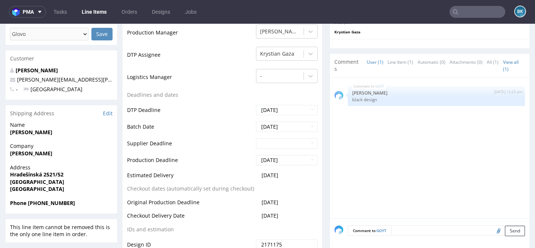
scroll to position [222, 0]
